Goal: Information Seeking & Learning: Compare options

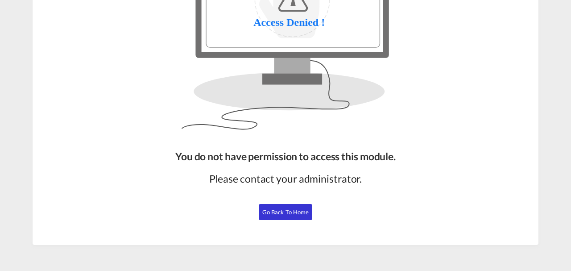
scroll to position [109, 0]
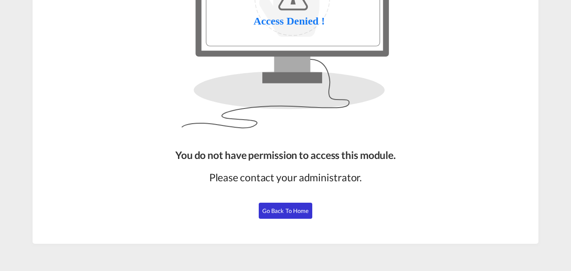
click at [269, 212] on span "Go Back to Home" at bounding box center [285, 210] width 47 height 7
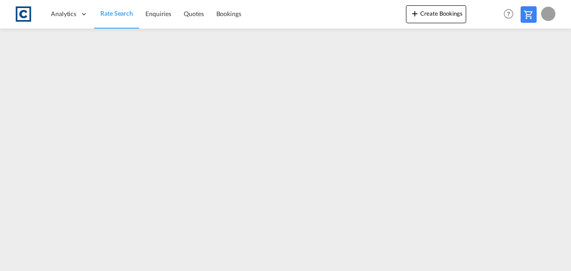
scroll to position [108, 0]
click at [122, 17] on span "Rate Search" at bounding box center [116, 13] width 33 height 9
